Goal: Task Accomplishment & Management: Manage account settings

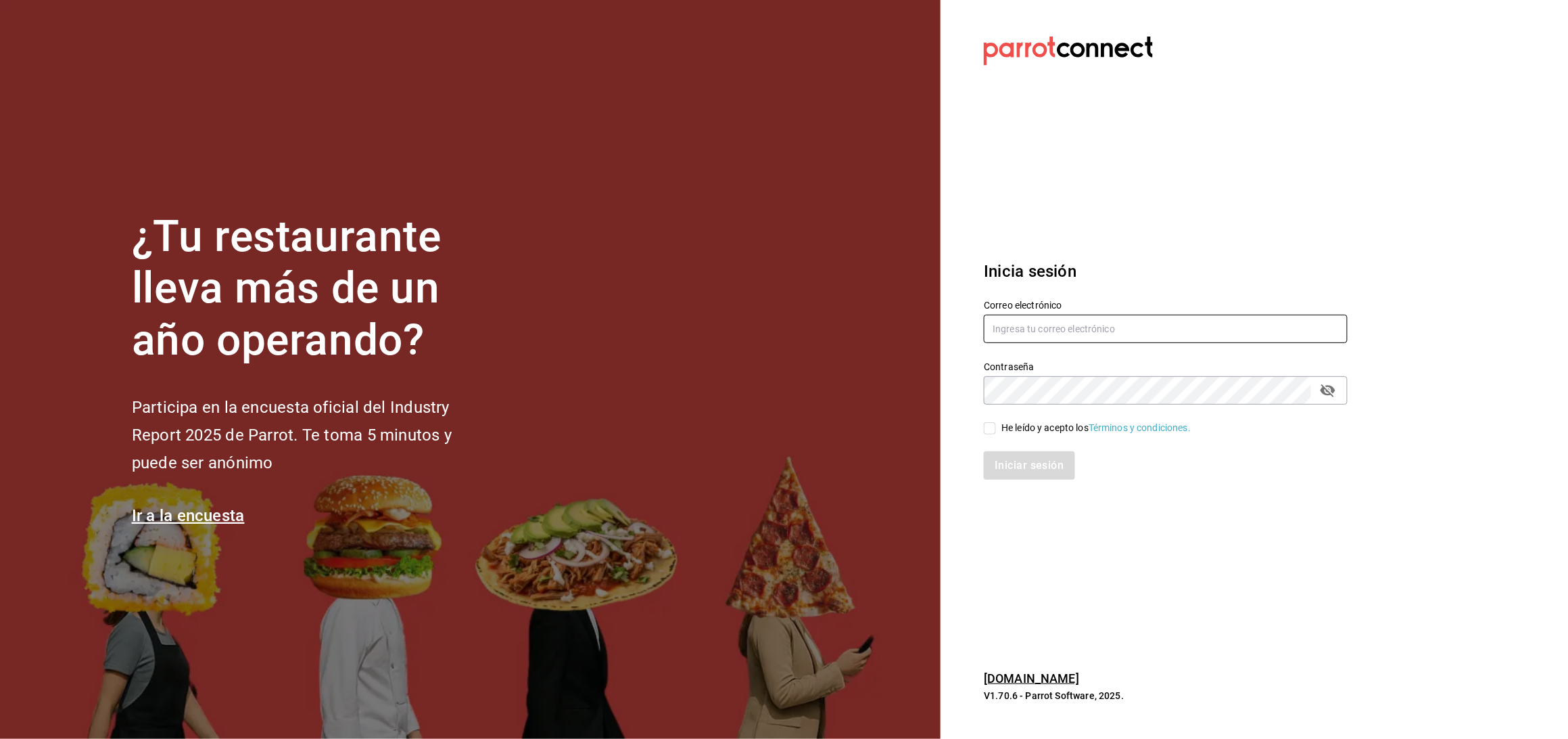
click at [1026, 327] on input "text" at bounding box center [1166, 328] width 363 height 28
type input "anyulope@outlook.com"
click at [1038, 376] on div "Contraseña" at bounding box center [1166, 390] width 363 height 28
click at [1323, 383] on icon "passwordField" at bounding box center [1327, 390] width 16 height 16
click at [996, 429] on input "He leído y acepto los Términos y condiciones." at bounding box center [990, 428] width 13 height 13
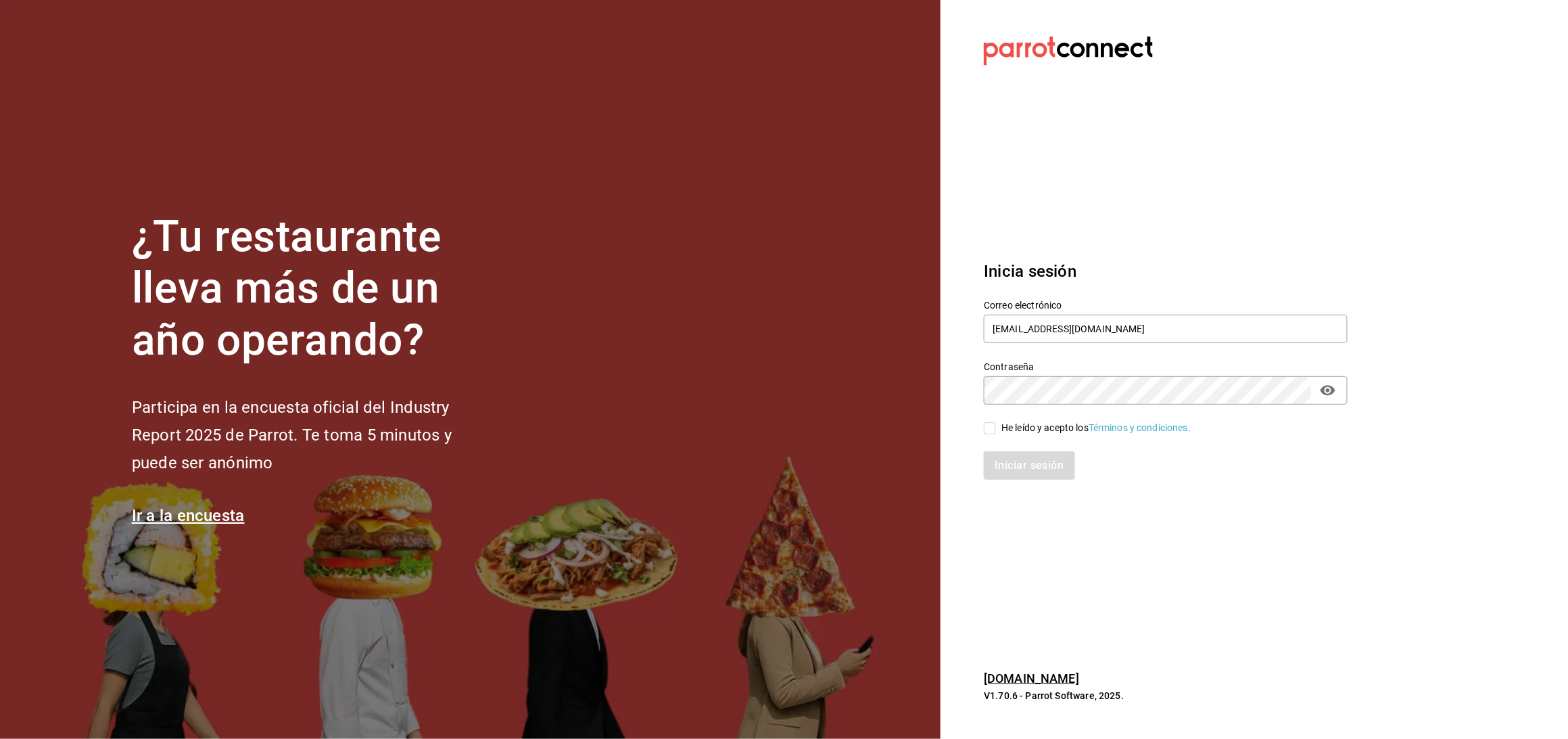
checkbox input "true"
click at [1000, 459] on button "Iniciar sesión" at bounding box center [1030, 465] width 92 height 28
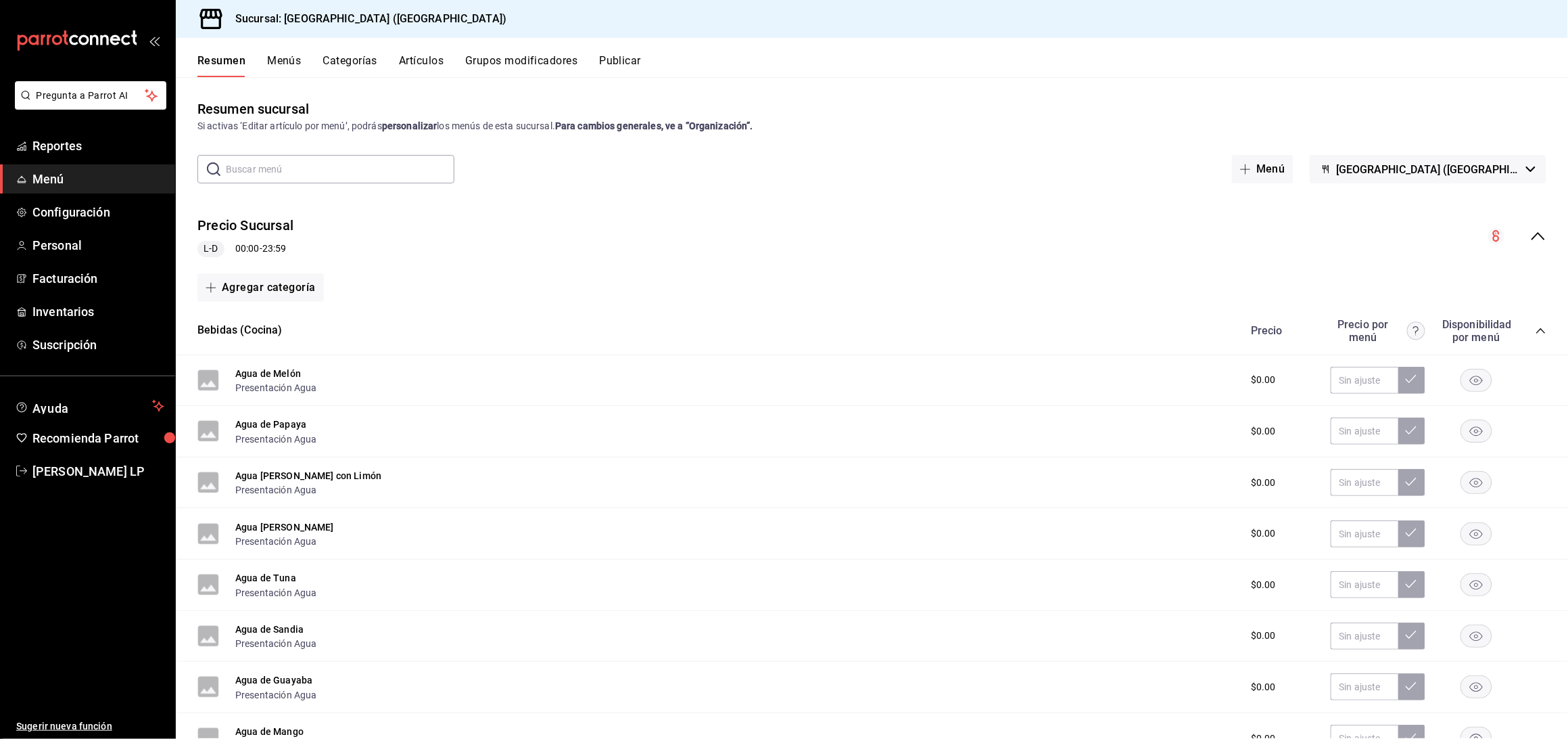
click at [407, 69] on button "Artículos" at bounding box center [421, 66] width 44 height 23
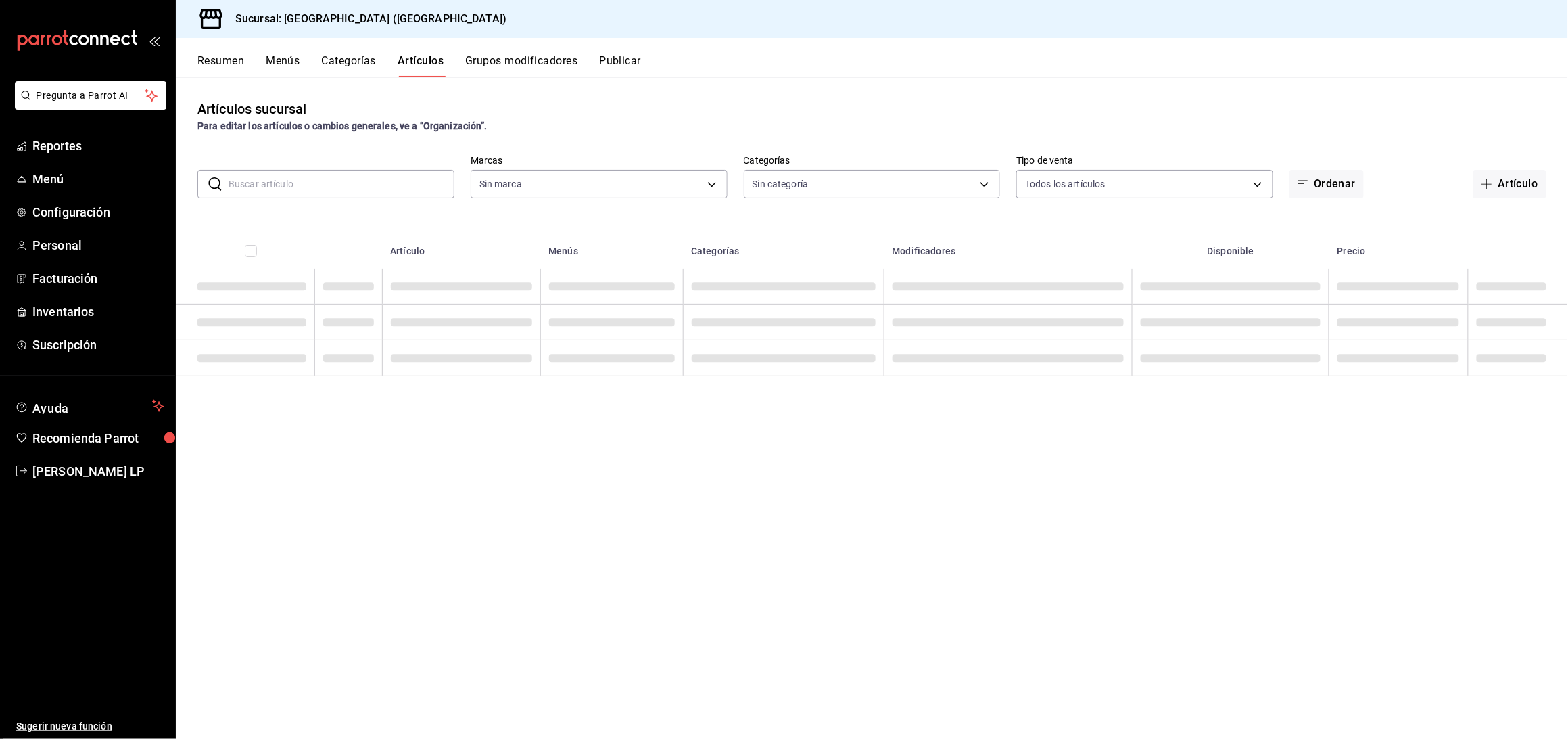
click at [391, 186] on input "text" at bounding box center [341, 184] width 226 height 27
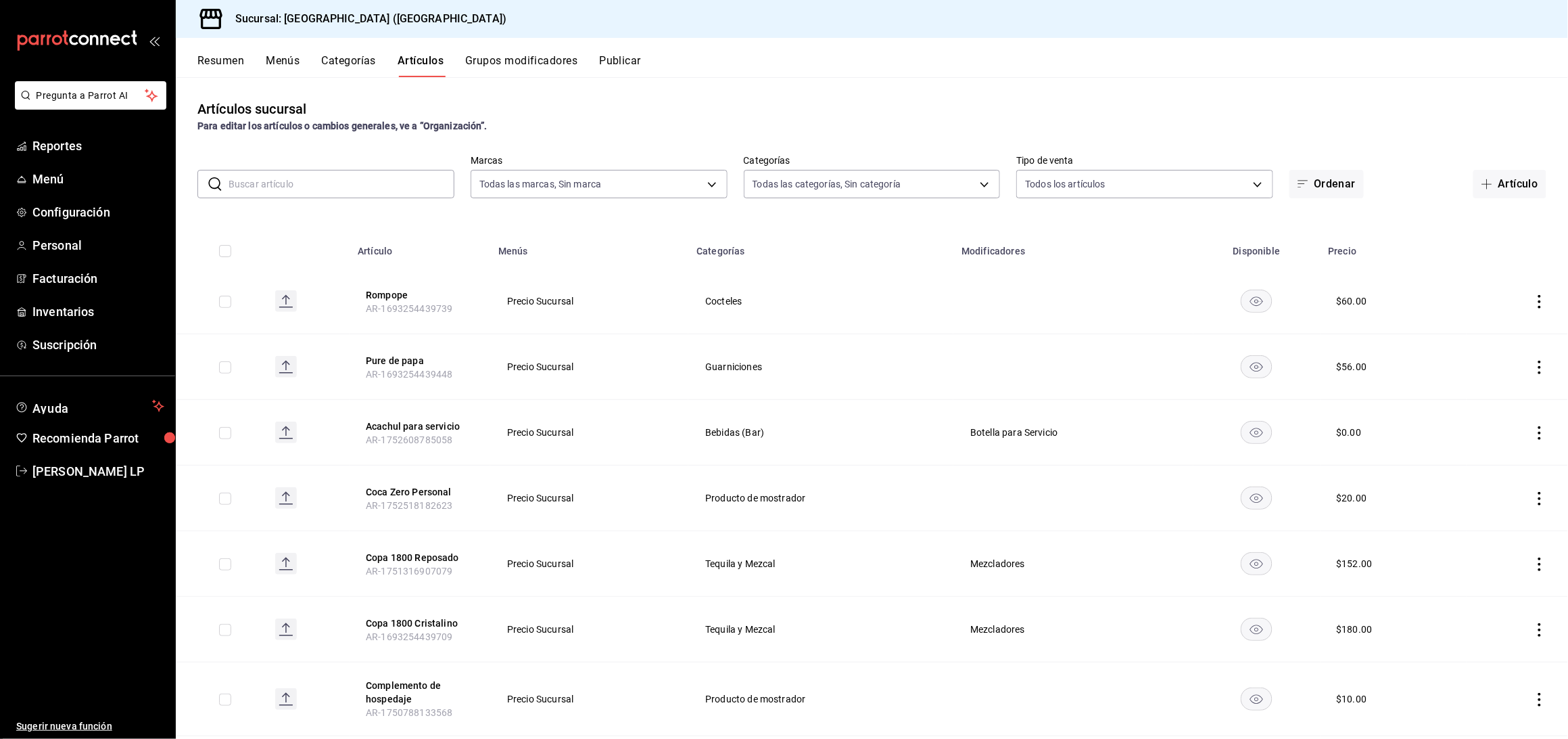
type input "c5b0ed81-af66-4c2d-afb4-f59aa1ecca2b"
type input "8c3fc7fb-afc8-4fcf-a35f-97b25a26b173,d858cdb4-7991-4d76-a946-9f508960b44e,730af…"
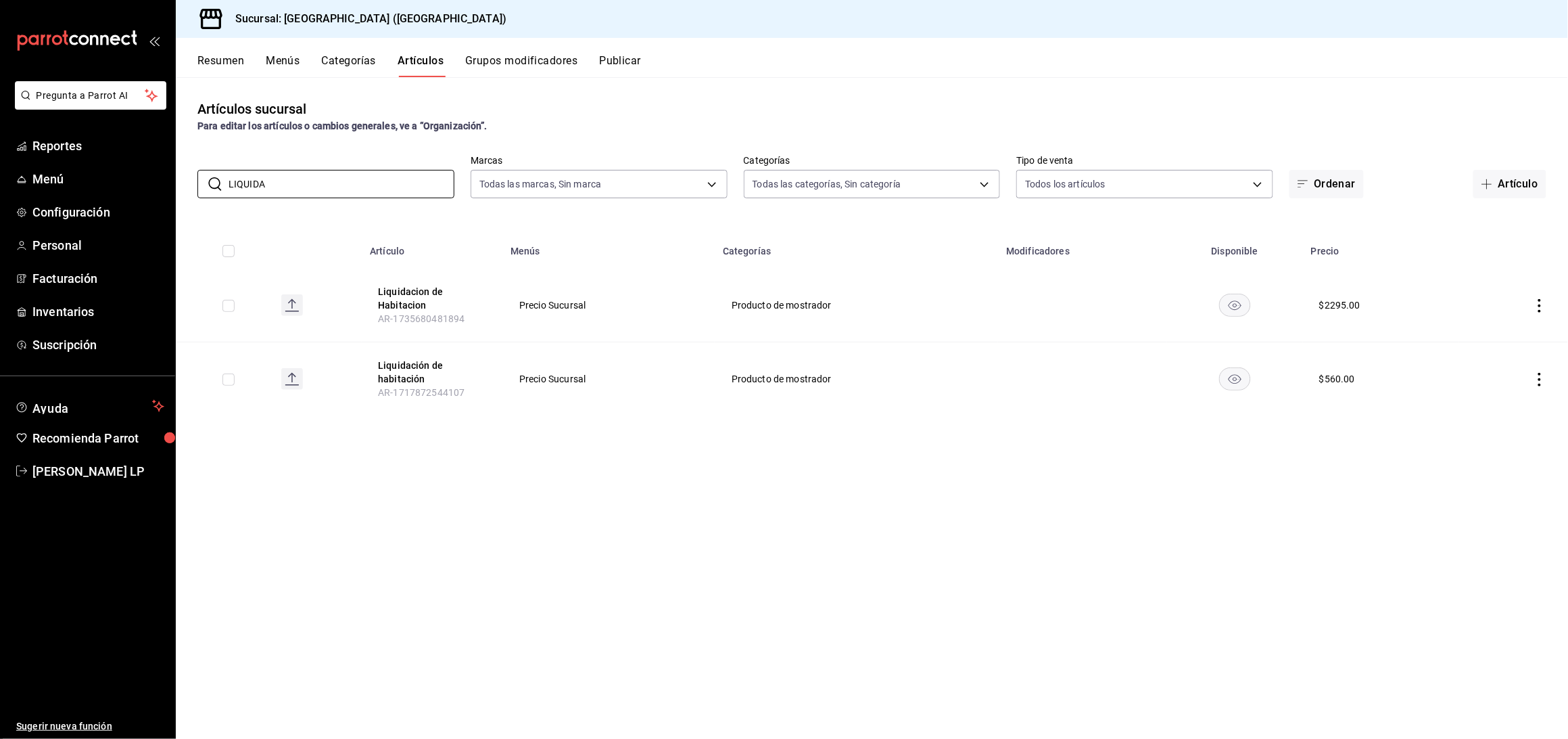
type input "LIQUIDA"
click at [663, 231] on th "Menús" at bounding box center [609, 247] width 213 height 44
click at [1540, 299] on icon "actions" at bounding box center [1539, 306] width 3 height 14
click at [1479, 334] on div at bounding box center [1469, 337] width 24 height 16
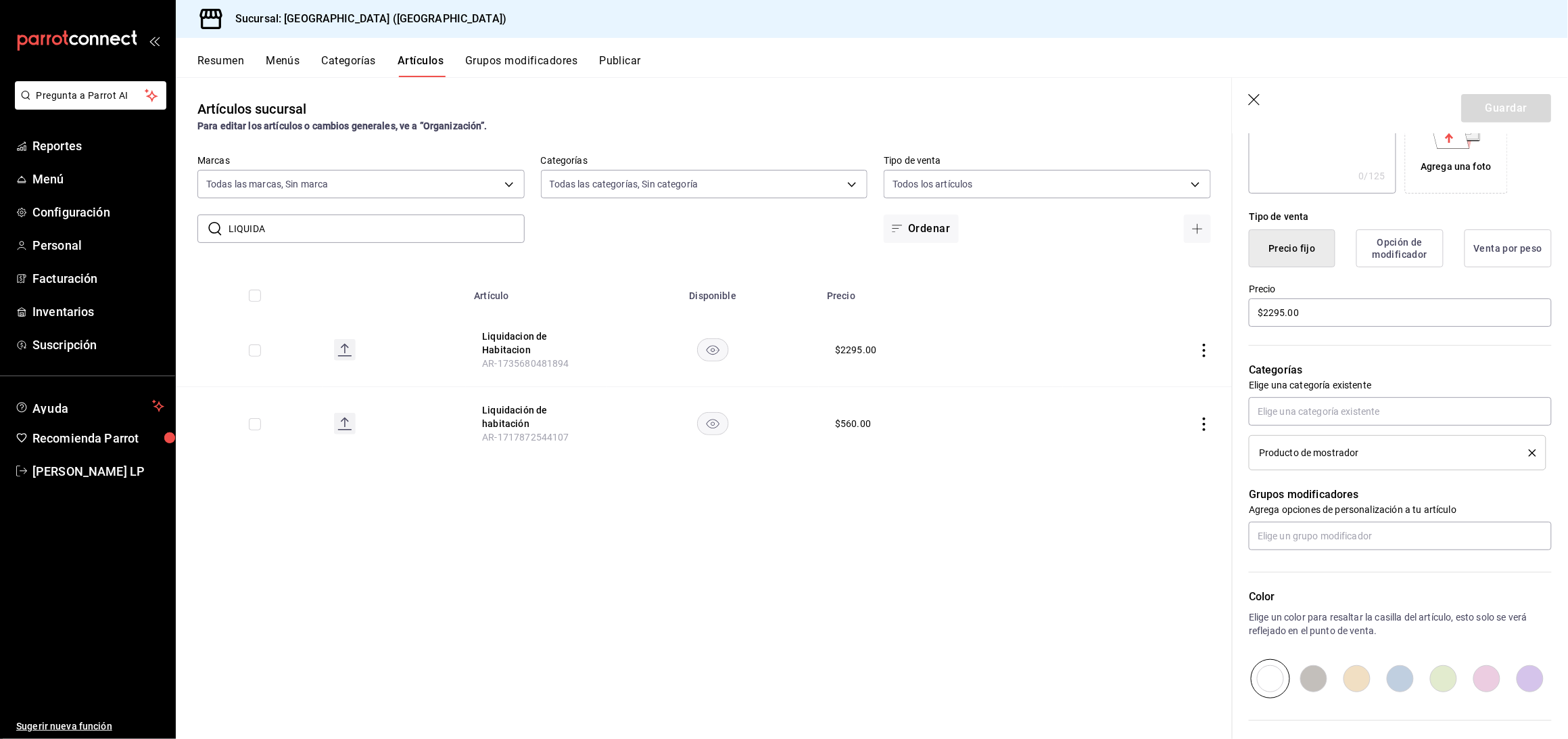
scroll to position [270, 0]
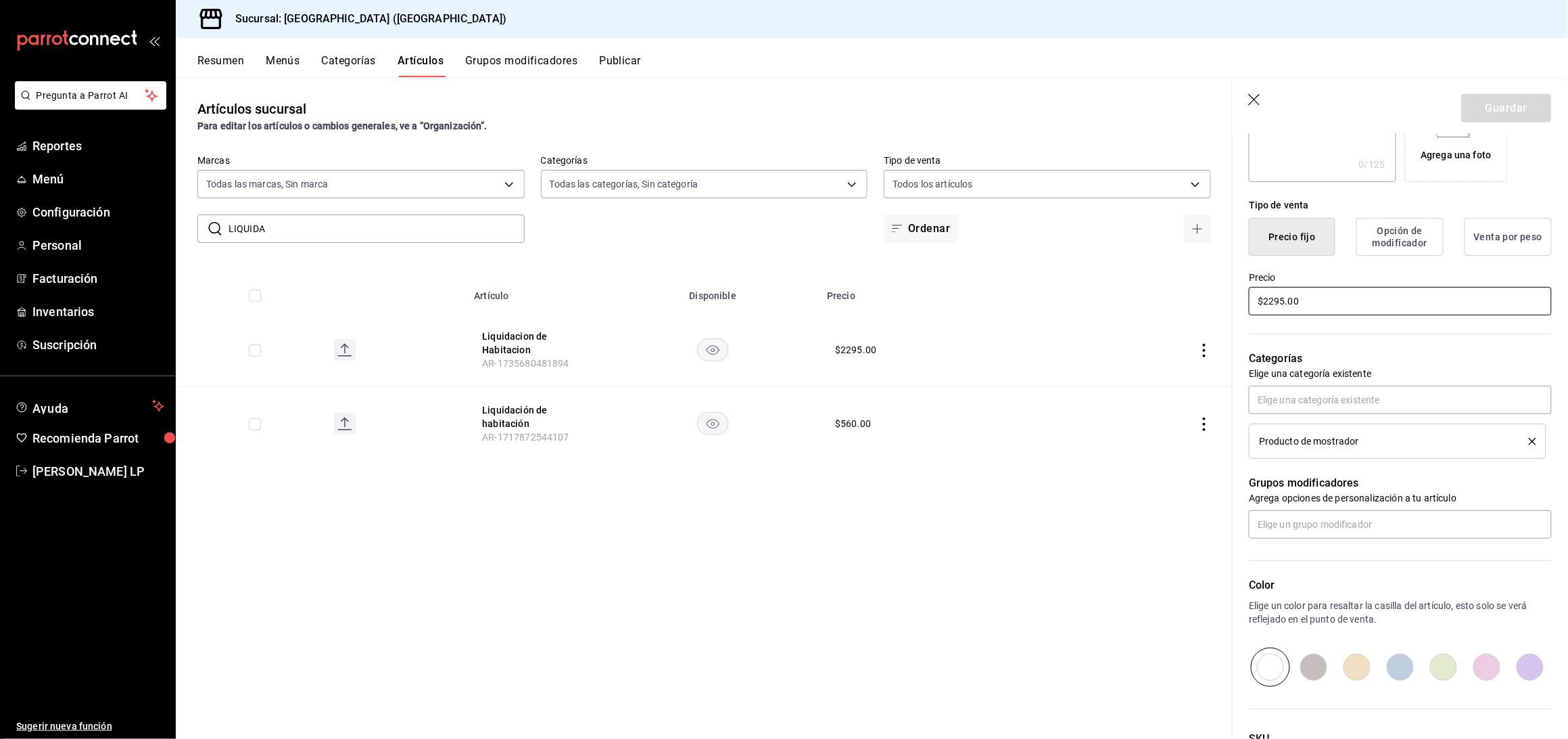
click at [1284, 310] on input "$2295.00" at bounding box center [1400, 301] width 303 height 28
type input "$2.00"
type input "$1058.00"
click at [1504, 106] on button "Guardar" at bounding box center [1506, 107] width 90 height 28
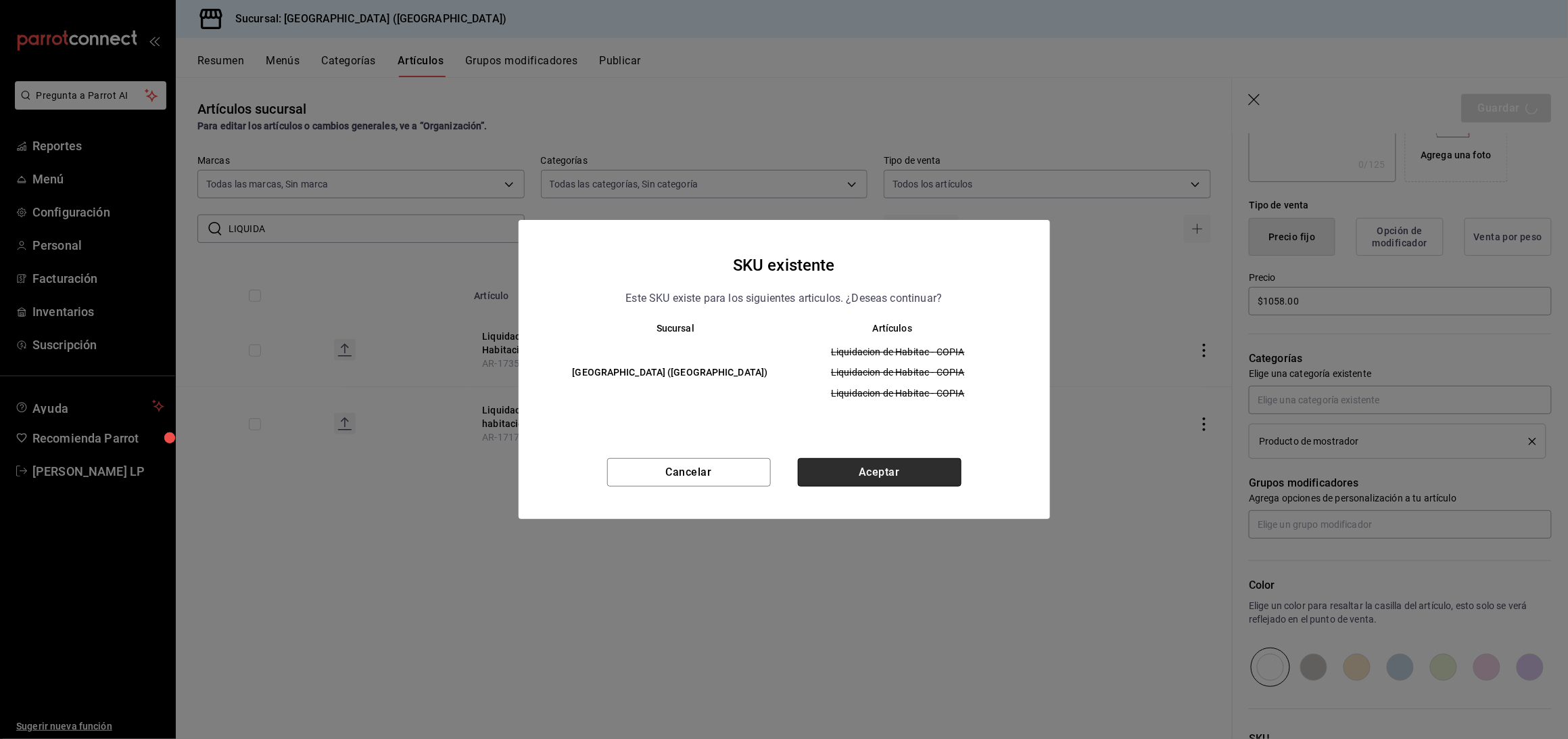
click at [917, 480] on button "Aceptar" at bounding box center [879, 472] width 163 height 28
